Goal: Task Accomplishment & Management: Use online tool/utility

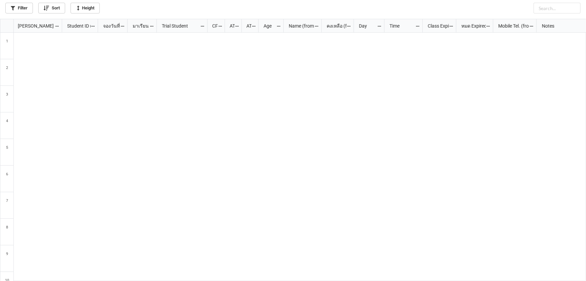
scroll to position [258, 582]
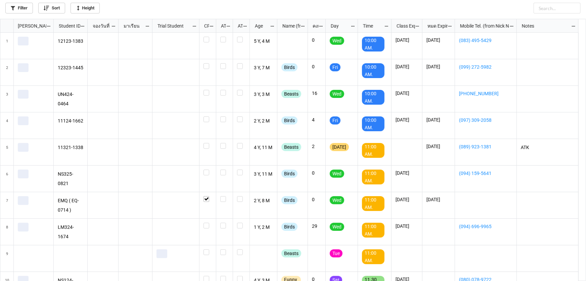
scroll to position [258, 582]
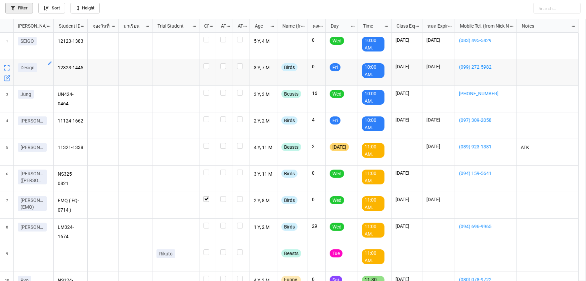
click at [22, 7] on link "Filter" at bounding box center [19, 8] width 28 height 11
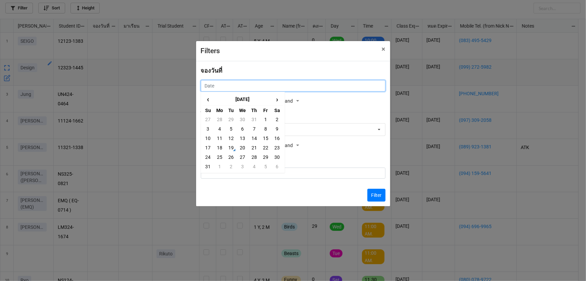
click at [225, 85] on input "text" at bounding box center [293, 85] width 185 height 11
click at [220, 143] on td "18" at bounding box center [219, 147] width 11 height 9
type input "18/8/2025"
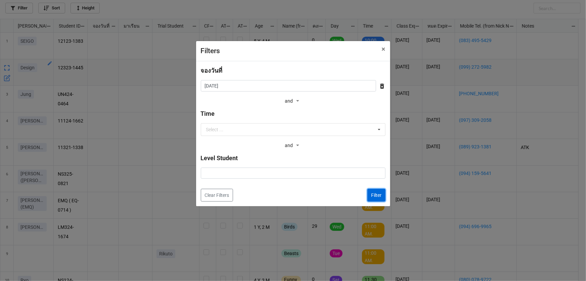
click at [379, 193] on button "Filter" at bounding box center [377, 194] width 18 height 13
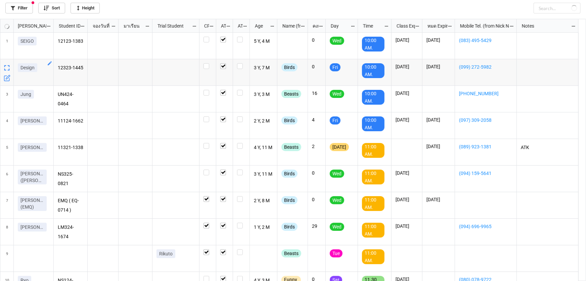
checkbox input "true"
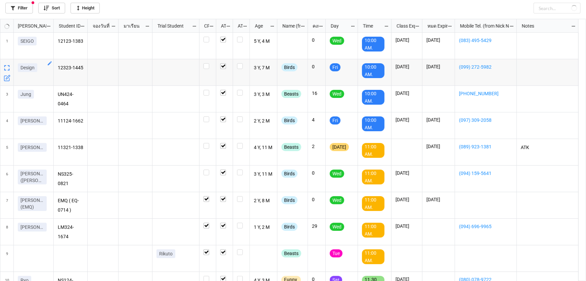
checkbox input "true"
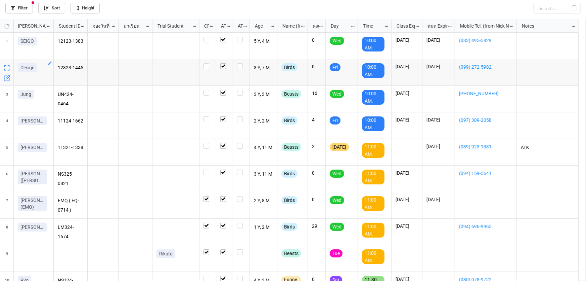
checkbox input "true"
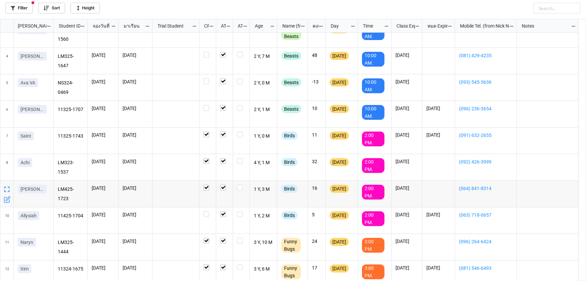
scroll to position [62, 0]
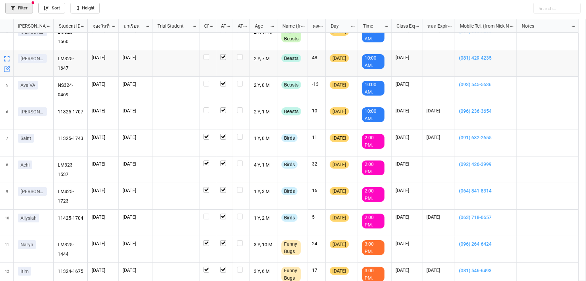
click at [24, 8] on link "Filter" at bounding box center [19, 8] width 28 height 11
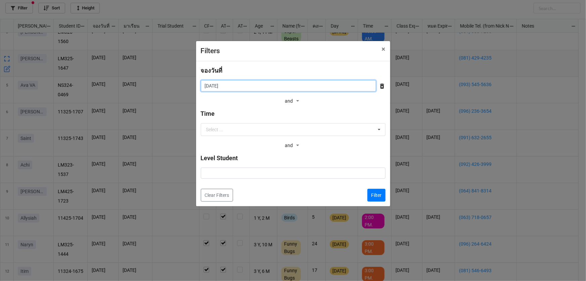
click at [244, 81] on input "18/8/2025" at bounding box center [288, 85] width 175 height 11
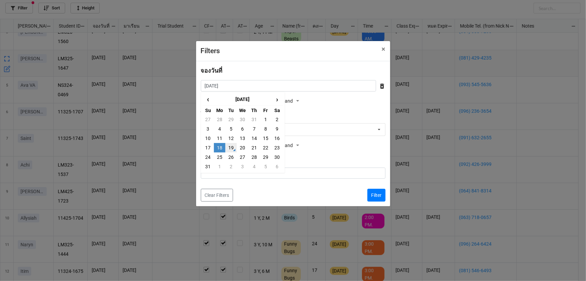
click at [227, 145] on td "19" at bounding box center [230, 147] width 11 height 9
type input "[DATE]"
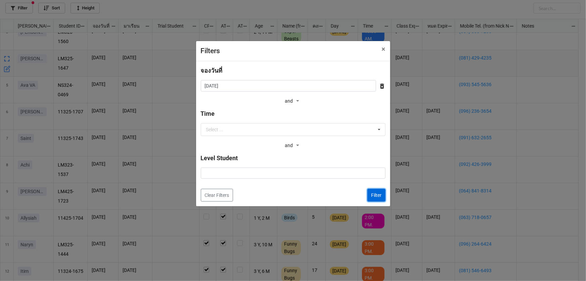
click at [373, 193] on button "Filter" at bounding box center [377, 194] width 18 height 13
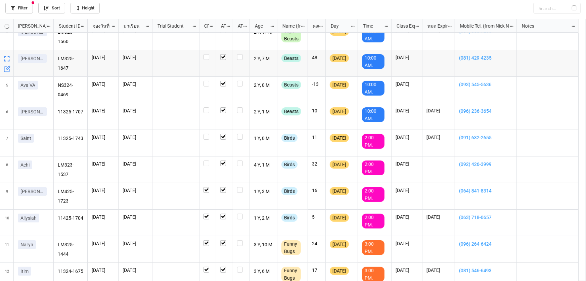
checkbox input "false"
checkbox input "true"
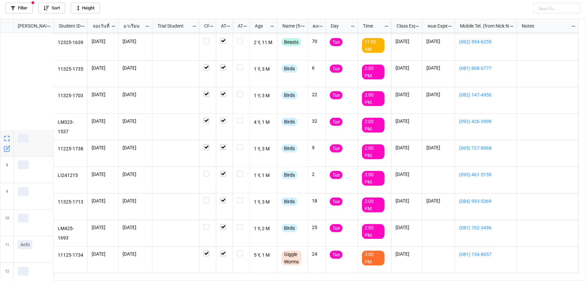
scroll to position [184, 0]
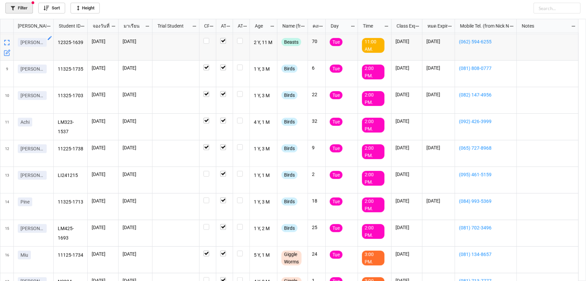
click at [18, 7] on link "Filter" at bounding box center [19, 8] width 28 height 11
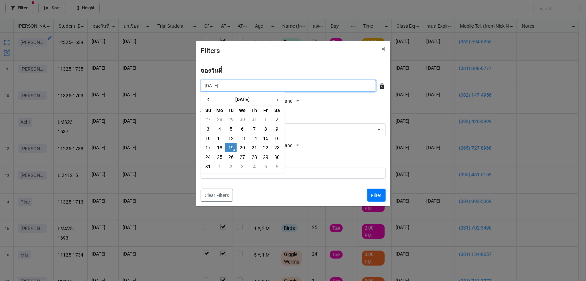
drag, startPoint x: 206, startPoint y: 86, endPoint x: 213, endPoint y: 89, distance: 8.1
click at [207, 86] on input "[DATE]" at bounding box center [288, 85] width 175 height 11
drag, startPoint x: 243, startPoint y: 137, endPoint x: 283, endPoint y: 172, distance: 53.1
click at [243, 137] on td "13" at bounding box center [242, 137] width 11 height 9
type input "13/8/2025"
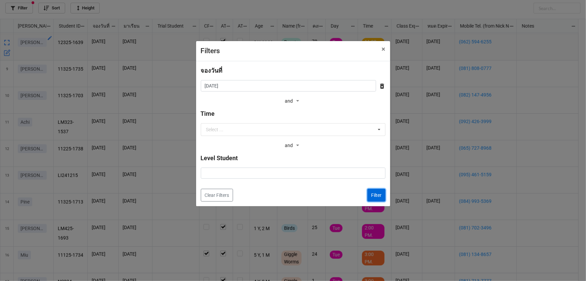
click at [370, 191] on button "Filter" at bounding box center [377, 194] width 18 height 13
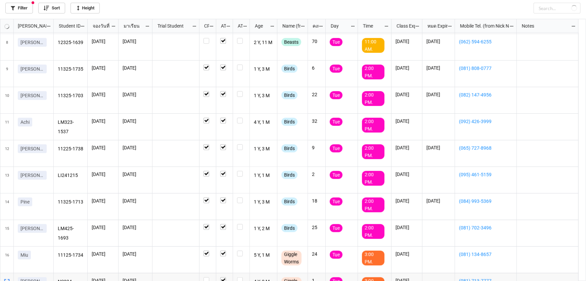
checkbox input "true"
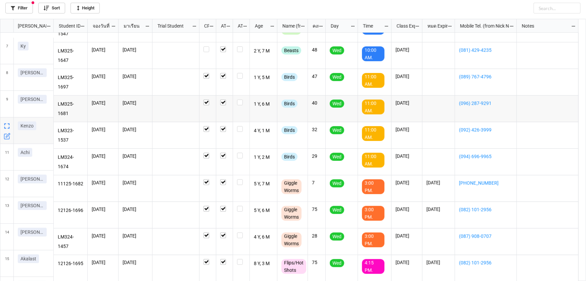
scroll to position [176, 0]
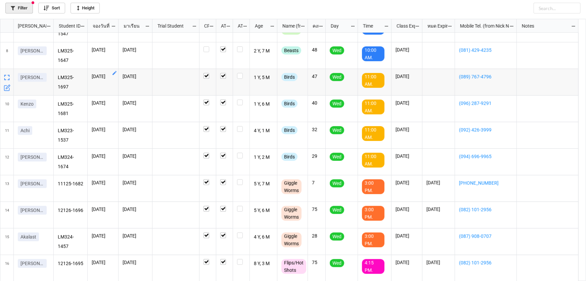
click at [25, 7] on link "Filter" at bounding box center [19, 8] width 28 height 11
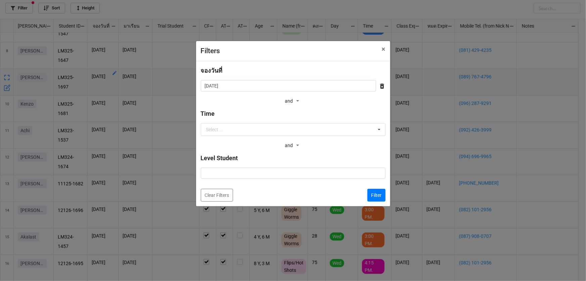
click at [255, 79] on div "จองวันที่" at bounding box center [293, 73] width 185 height 14
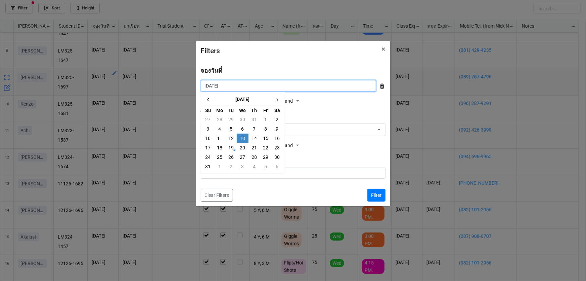
click at [257, 85] on input "13/8/2025" at bounding box center [288, 85] width 175 height 11
click at [255, 138] on td "14" at bounding box center [254, 137] width 11 height 9
type input "14/8/2025"
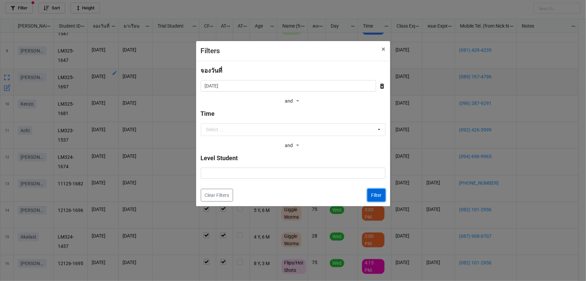
click at [380, 196] on button "Filter" at bounding box center [377, 194] width 18 height 13
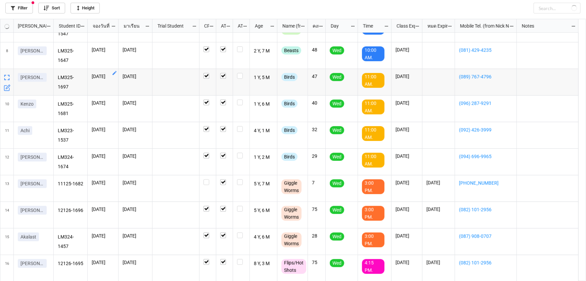
checkbox input "true"
checkbox input "false"
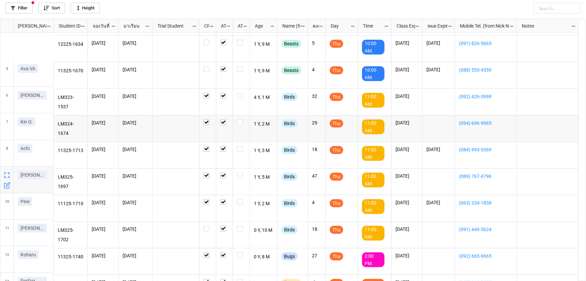
scroll to position [130, 0]
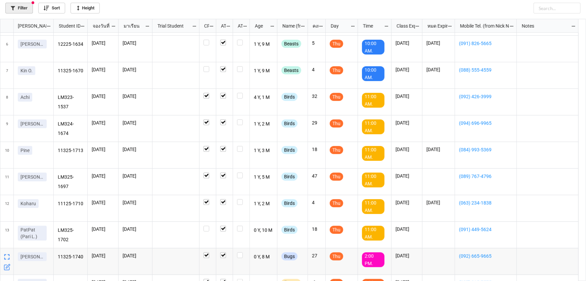
click at [18, 7] on link "Filter" at bounding box center [19, 8] width 28 height 11
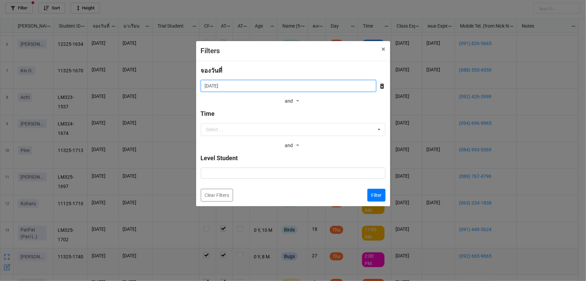
click at [268, 85] on input "14/8/2025" at bounding box center [288, 85] width 175 height 11
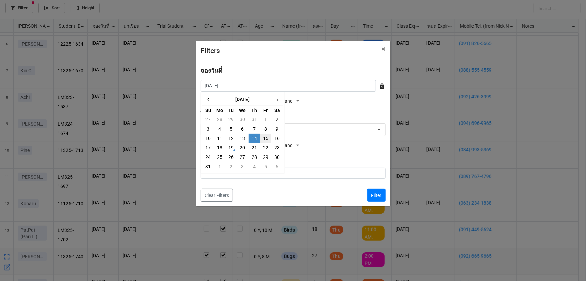
click at [269, 140] on td "15" at bounding box center [265, 137] width 11 height 9
type input "15/8/2025"
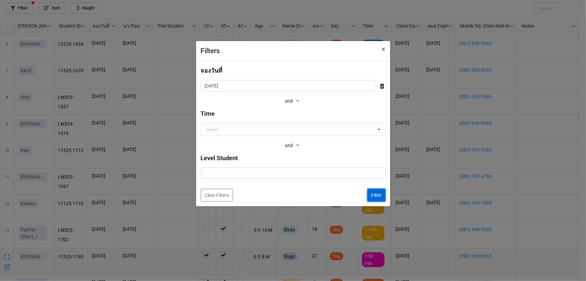
click at [374, 193] on button "Filter" at bounding box center [377, 194] width 18 height 13
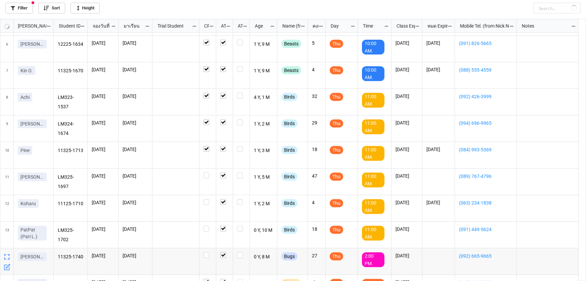
checkbox input "false"
checkbox input "true"
checkbox input "false"
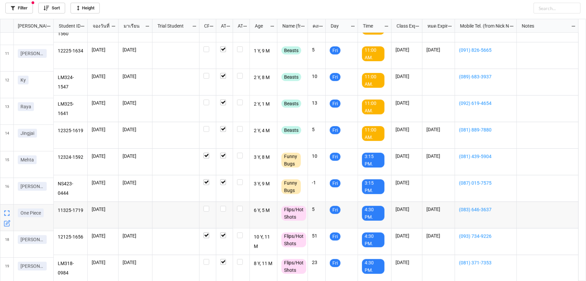
scroll to position [256, 0]
click at [6, 218] on icon "grid" at bounding box center [7, 220] width 7 height 7
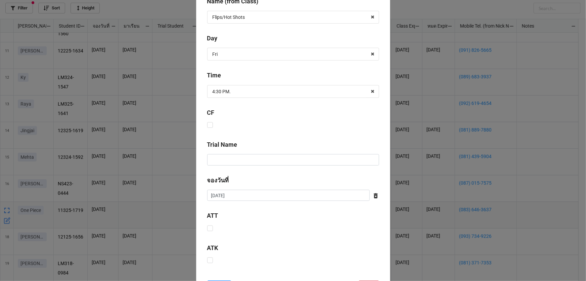
scroll to position [199, 0]
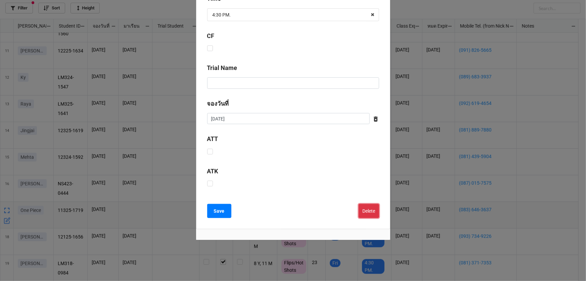
click at [364, 207] on button "Delete" at bounding box center [369, 211] width 20 height 14
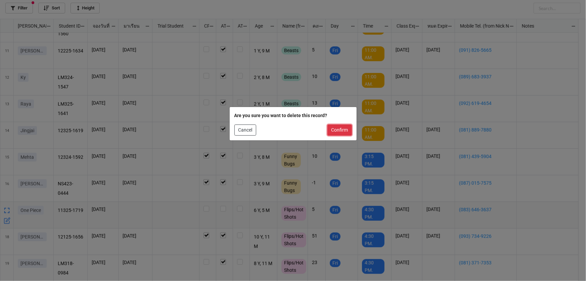
click at [336, 128] on button "Confirm" at bounding box center [340, 129] width 25 height 11
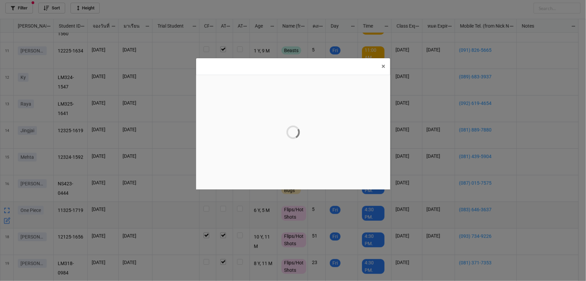
scroll to position [0, 0]
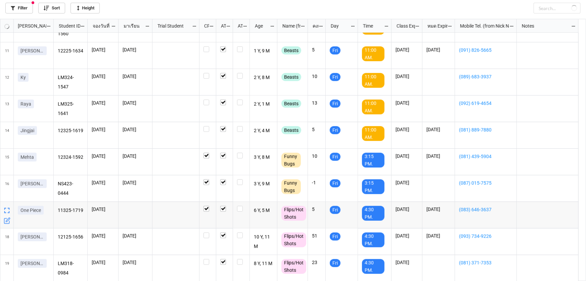
checkbox input "true"
checkbox input "false"
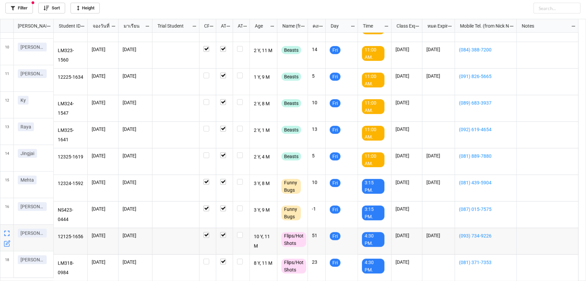
scroll to position [229, 0]
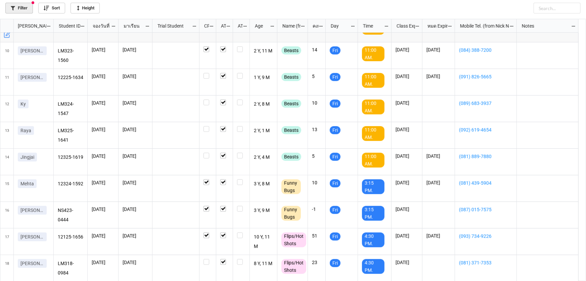
click at [17, 8] on link "Filter" at bounding box center [19, 8] width 28 height 11
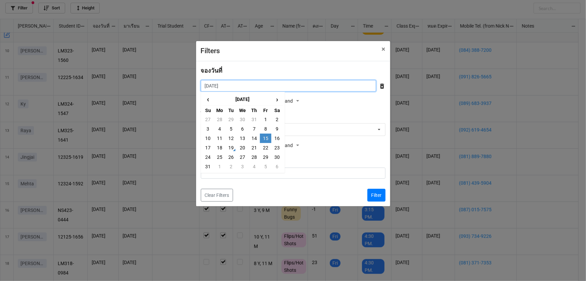
click at [238, 84] on input "15/8/2025" at bounding box center [288, 85] width 175 height 11
click at [278, 137] on td "16" at bounding box center [276, 137] width 11 height 9
type input "16/8/2025"
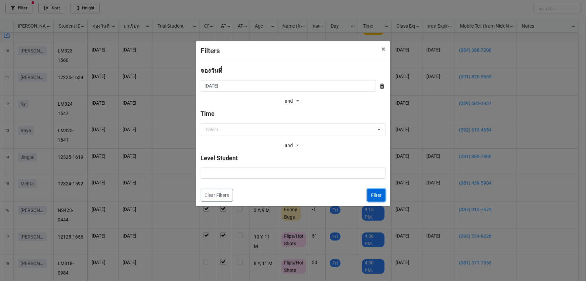
click at [376, 191] on button "Filter" at bounding box center [377, 194] width 18 height 13
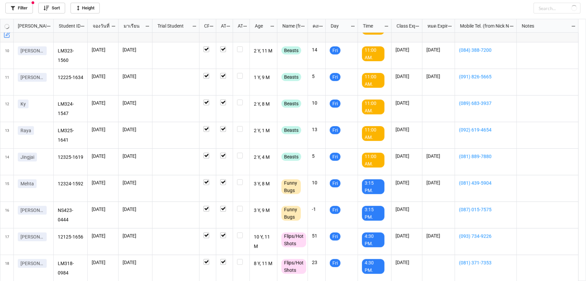
checkbox input "true"
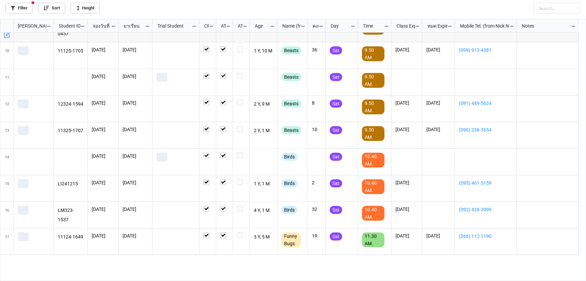
scroll to position [0, 0]
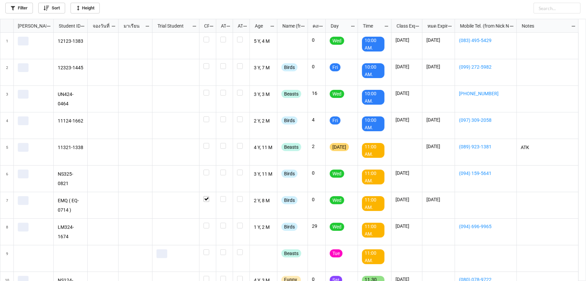
scroll to position [258, 582]
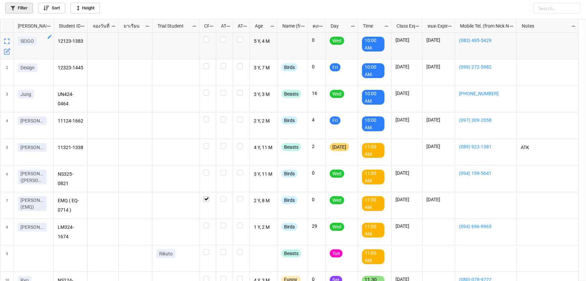
click at [14, 7] on icon at bounding box center [13, 8] width 4 height 4
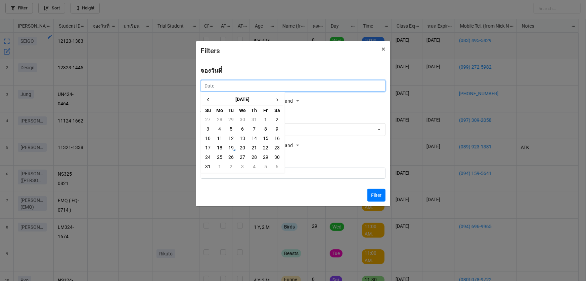
click at [226, 87] on input "text" at bounding box center [293, 85] width 185 height 11
drag, startPoint x: 237, startPoint y: 142, endPoint x: 241, endPoint y: 146, distance: 5.0
click at [241, 146] on tbody "27 28 29 30 31 1 2 3 4 5 6 7 8 9 10 11 12 13 14 15 16 17 18 19 20 21 22 23 24 2…" at bounding box center [243, 143] width 81 height 56
click at [241, 146] on td "20" at bounding box center [242, 147] width 11 height 9
type input "20/8/2025"
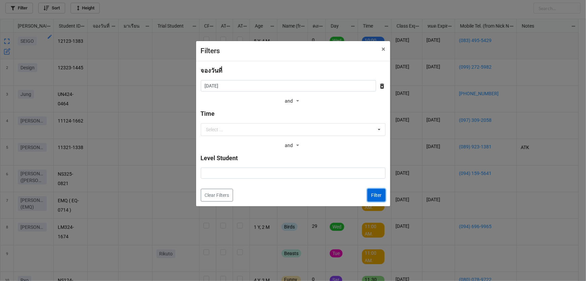
click at [379, 199] on button "Filter" at bounding box center [377, 194] width 18 height 13
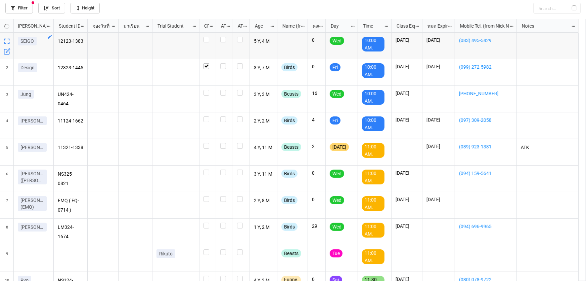
checkbox input "true"
checkbox input "false"
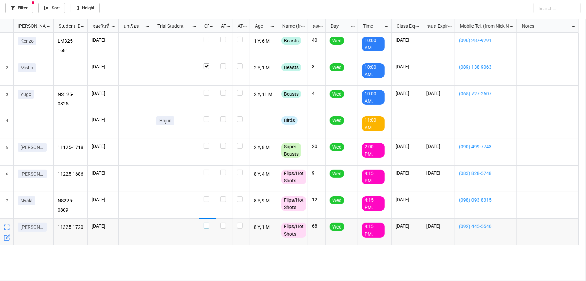
click at [208, 222] on label "grid" at bounding box center [208, 222] width 8 height 0
click at [206, 90] on label "grid" at bounding box center [208, 90] width 8 height 0
click at [21, 7] on link "Filter" at bounding box center [19, 8] width 28 height 11
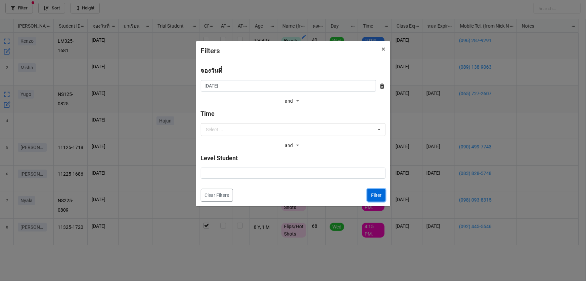
click at [380, 197] on button "Filter" at bounding box center [377, 194] width 18 height 13
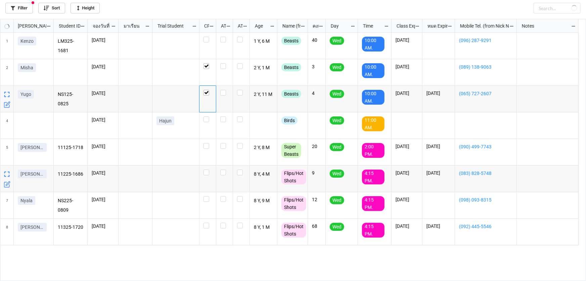
checkbox input "false"
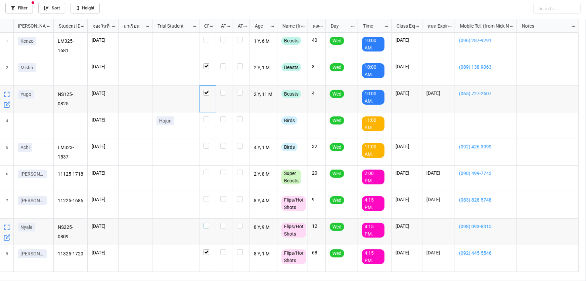
click at [210, 225] on div "grid" at bounding box center [208, 225] width 8 height 6
click at [208, 225] on div "grid" at bounding box center [208, 231] width 17 height 27
